Goal: Check status

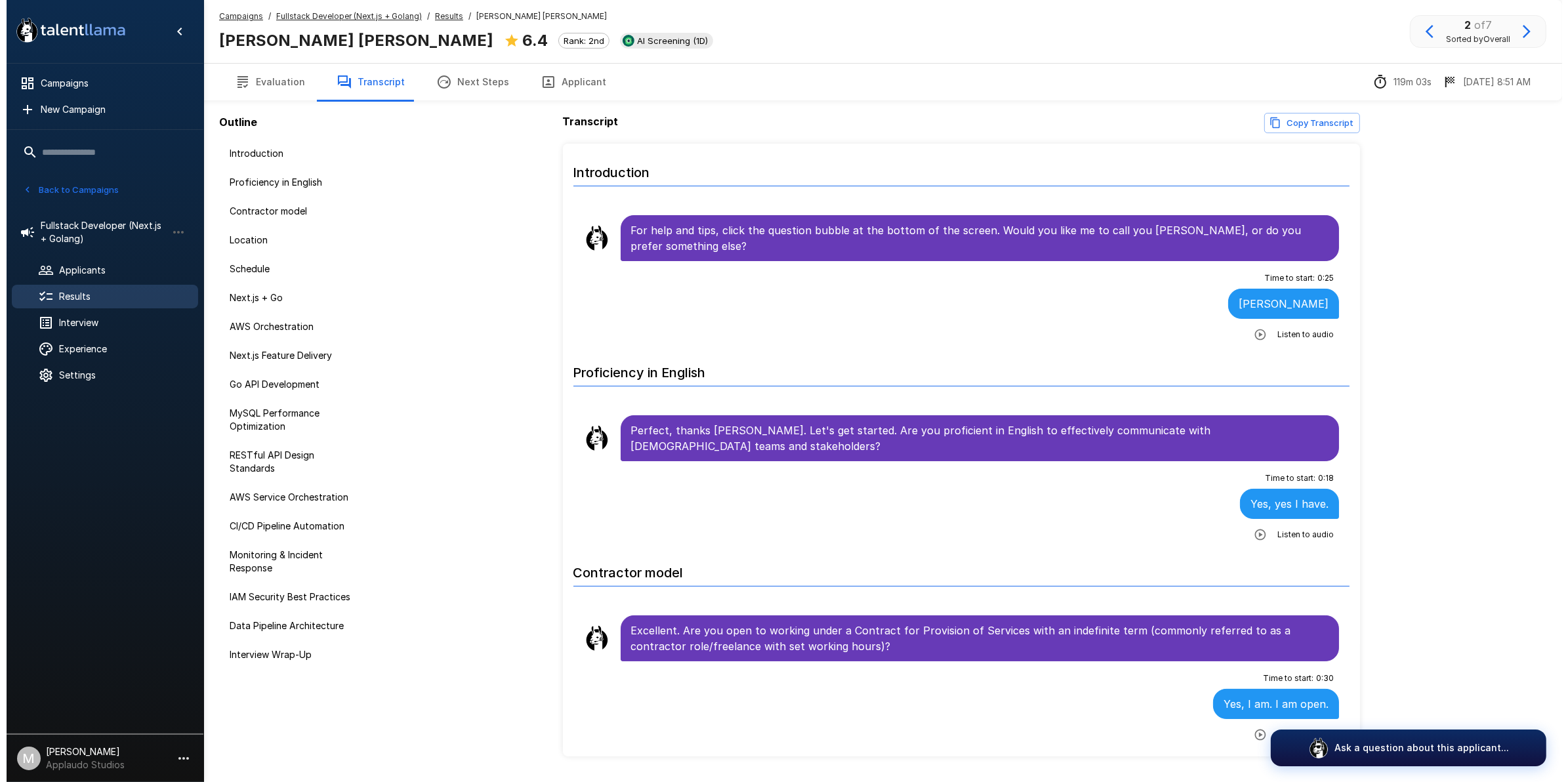
scroll to position [2049, 0]
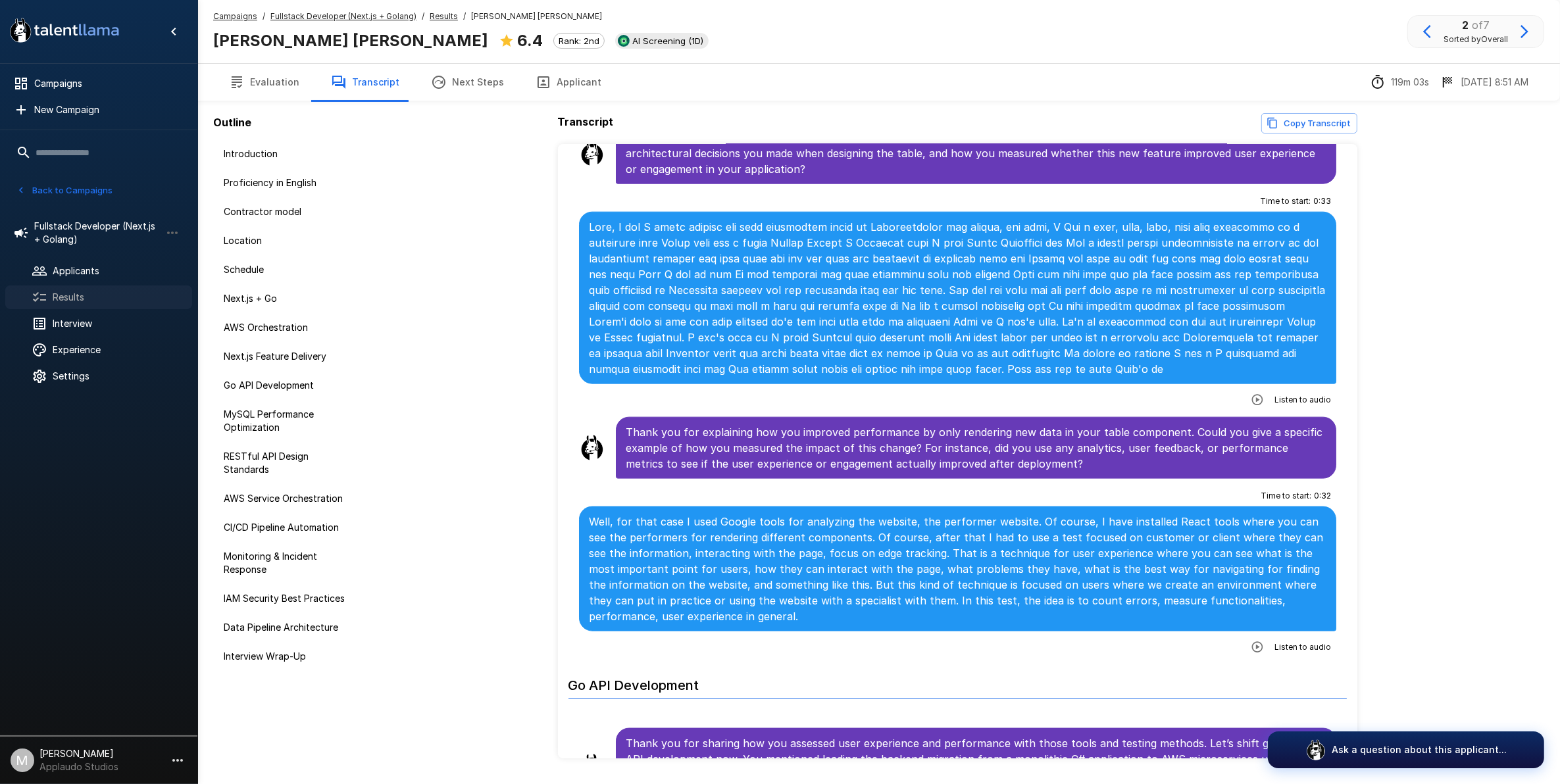
click at [128, 287] on div "Results" at bounding box center [98, 296] width 187 height 24
